Goal: Find specific page/section: Locate a particular part of the current website

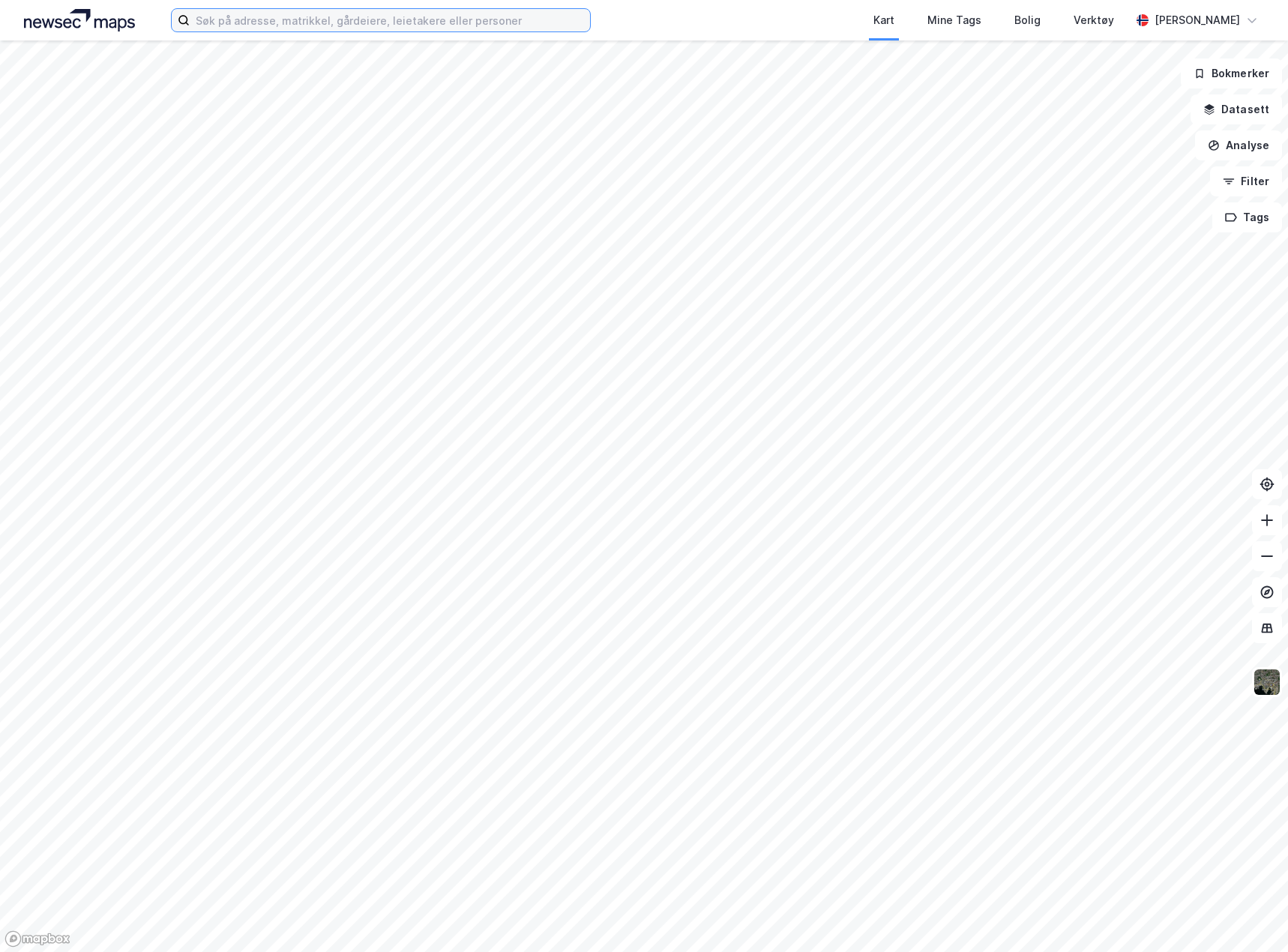
click at [372, 18] on input at bounding box center [390, 20] width 400 height 22
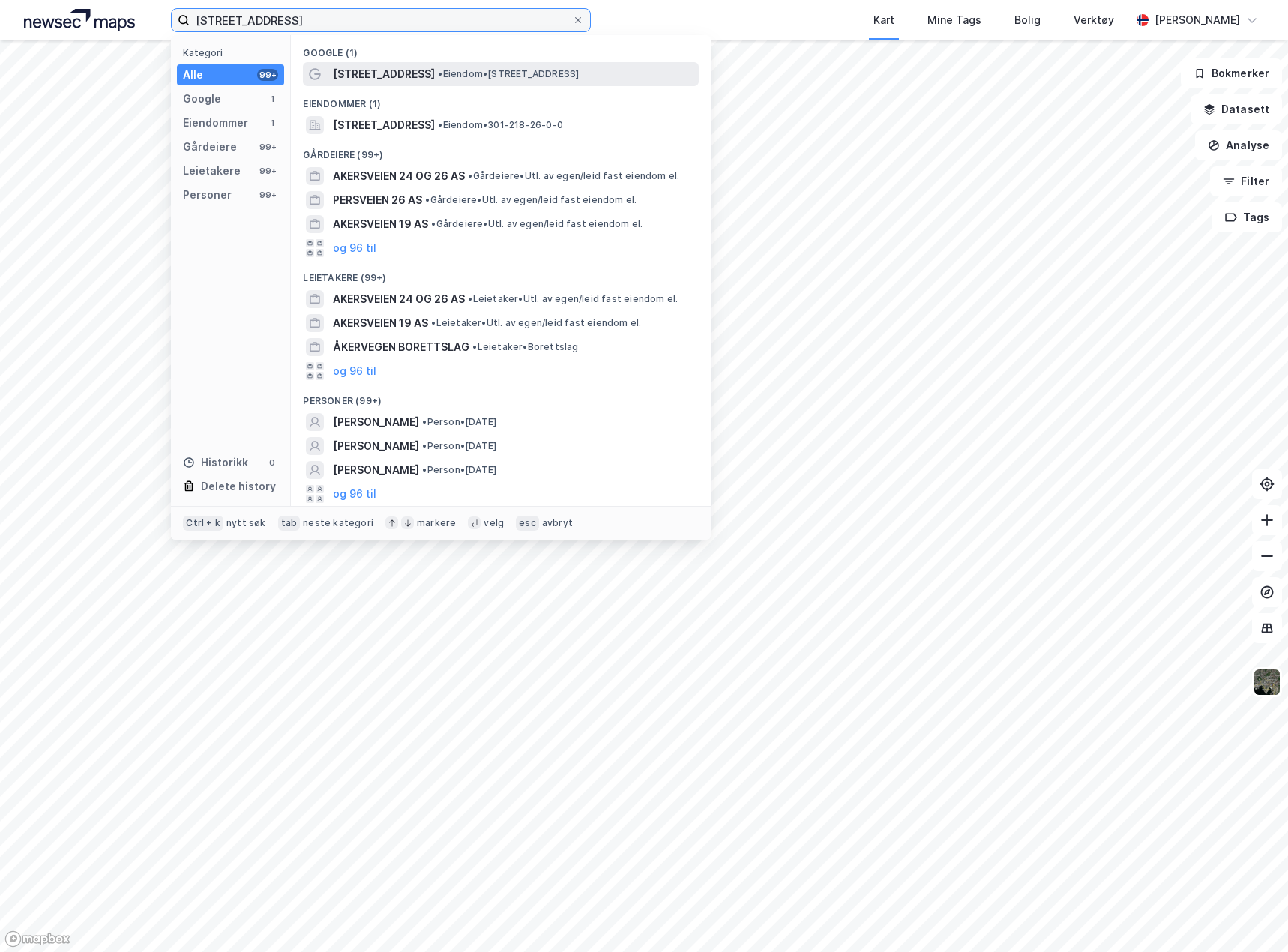
type input "[STREET_ADDRESS]"
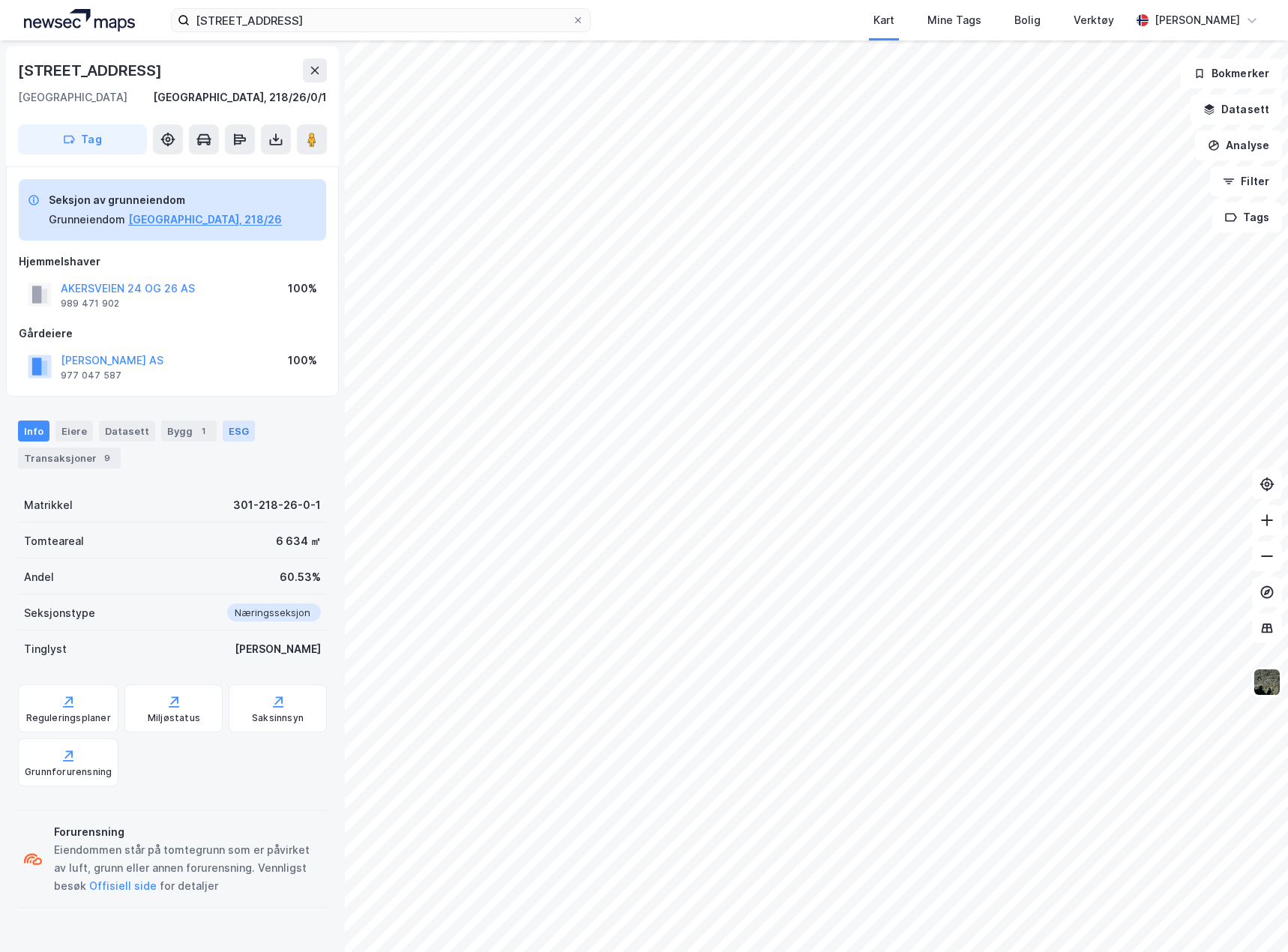
click at [230, 431] on div "ESG" at bounding box center [239, 430] width 32 height 21
